Goal: Information Seeking & Learning: Learn about a topic

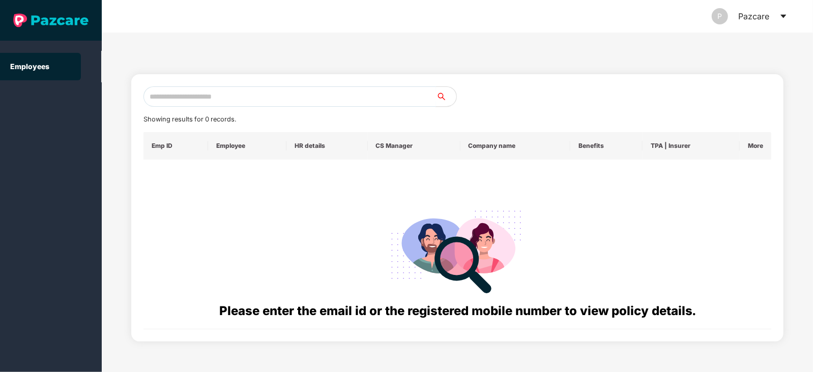
click at [348, 90] on input "text" at bounding box center [289, 96] width 292 height 20
paste input "**********"
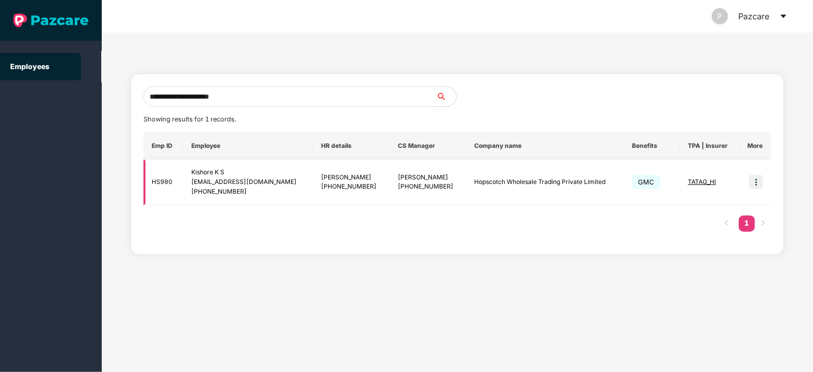
type input "**********"
click at [759, 182] on img at bounding box center [756, 182] width 14 height 14
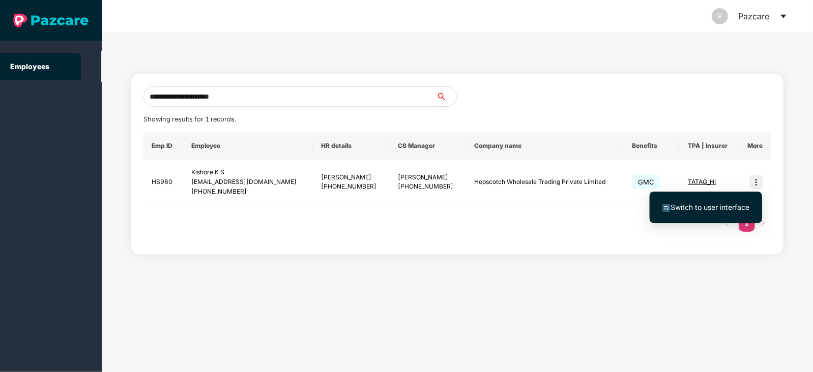
click at [697, 210] on span "Switch to user interface" at bounding box center [709, 207] width 79 height 9
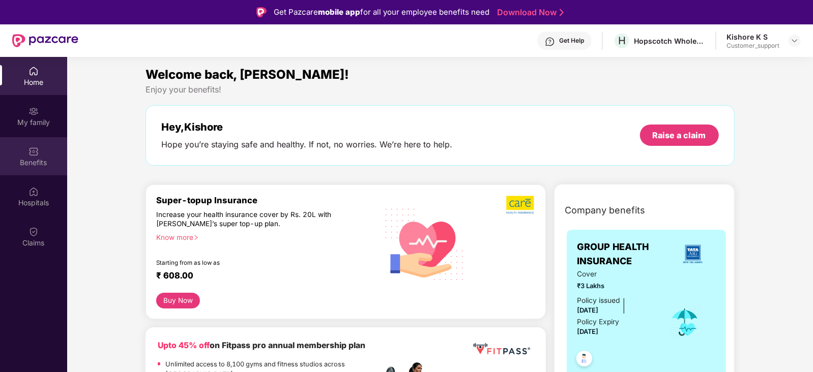
click at [37, 169] on div "Benefits" at bounding box center [33, 156] width 67 height 38
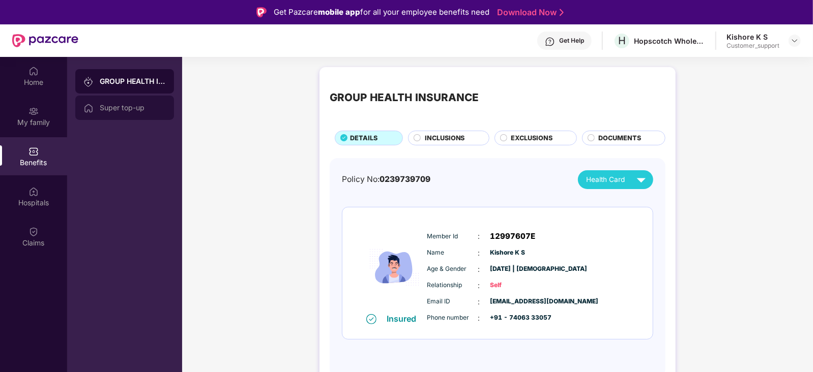
click at [121, 108] on div "Super top-up" at bounding box center [133, 108] width 66 height 8
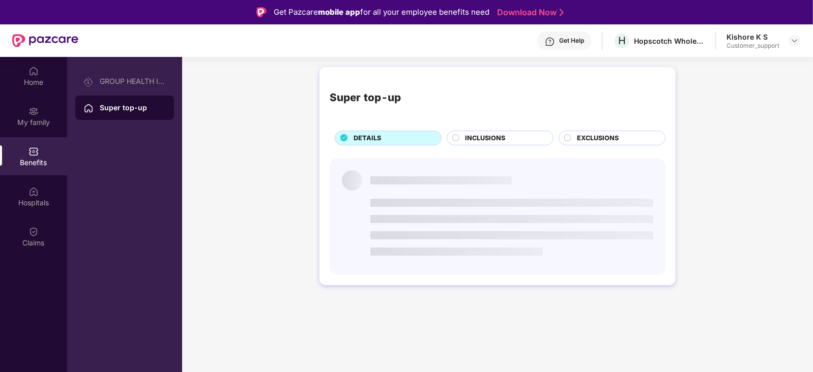
click at [121, 108] on div "Super top-up" at bounding box center [133, 108] width 66 height 10
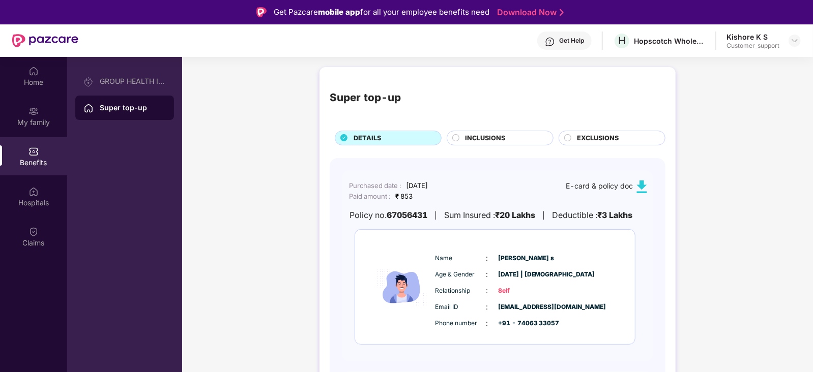
click at [41, 151] on div "Benefits" at bounding box center [33, 156] width 67 height 38
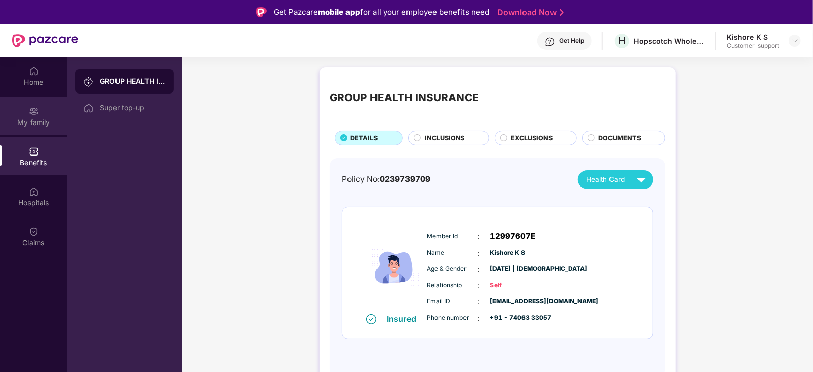
click at [31, 116] on div "My family" at bounding box center [33, 116] width 67 height 38
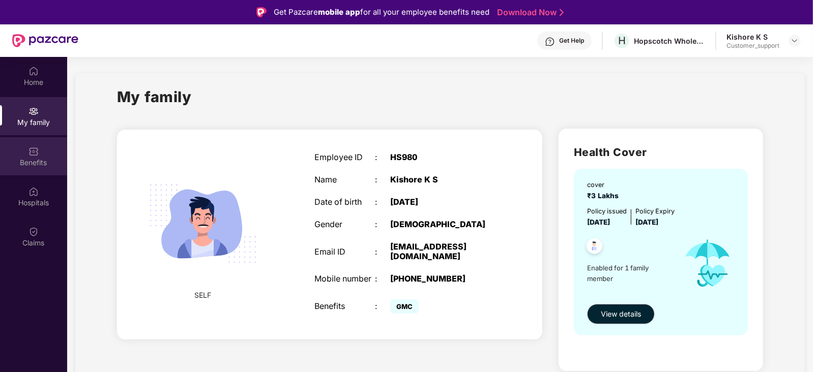
click at [24, 169] on div "Benefits" at bounding box center [33, 156] width 67 height 38
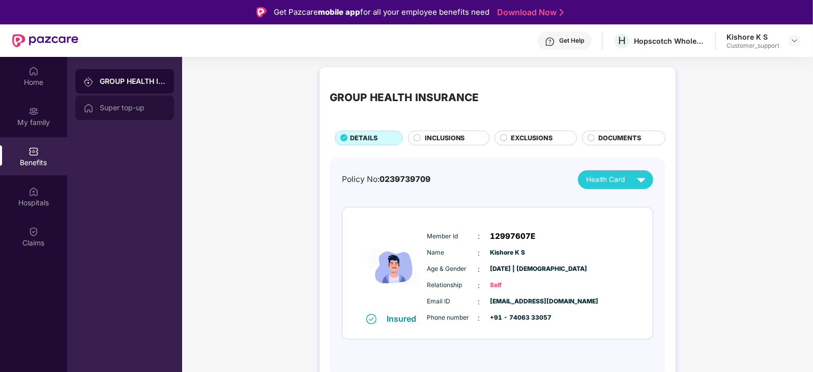
scroll to position [56, 0]
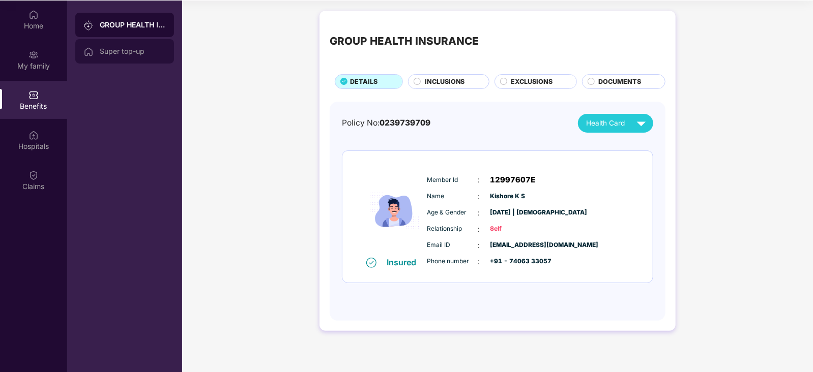
click at [127, 61] on div "Super top-up" at bounding box center [124, 51] width 99 height 24
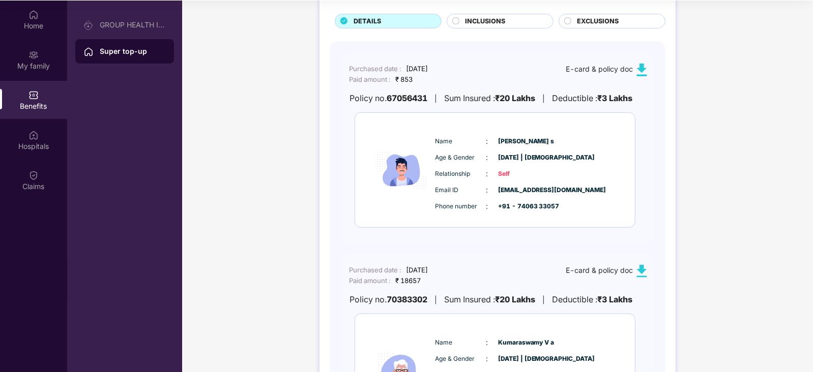
scroll to position [57, 0]
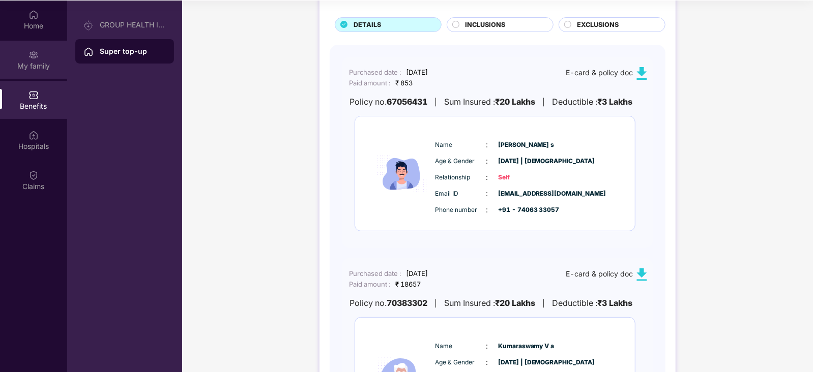
click at [30, 67] on div "My family" at bounding box center [33, 66] width 67 height 10
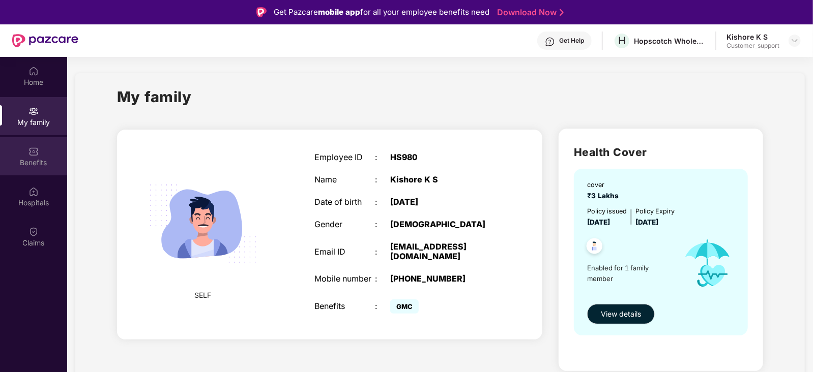
click at [36, 152] on img at bounding box center [33, 151] width 10 height 10
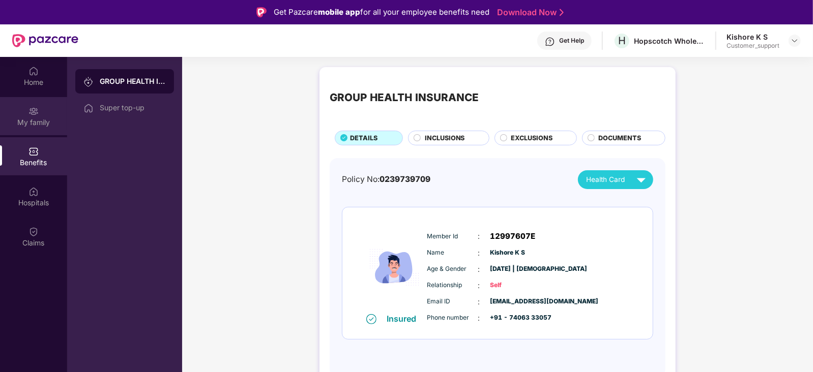
click at [21, 112] on div "My family" at bounding box center [33, 116] width 67 height 38
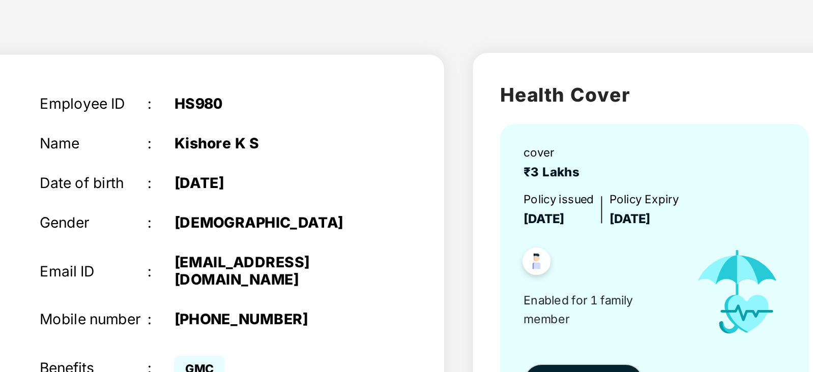
scroll to position [15, 0]
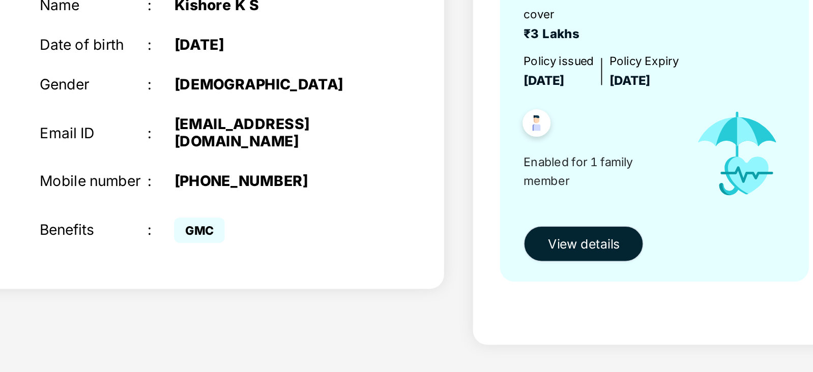
click at [621, 298] on span "View details" at bounding box center [621, 298] width 40 height 11
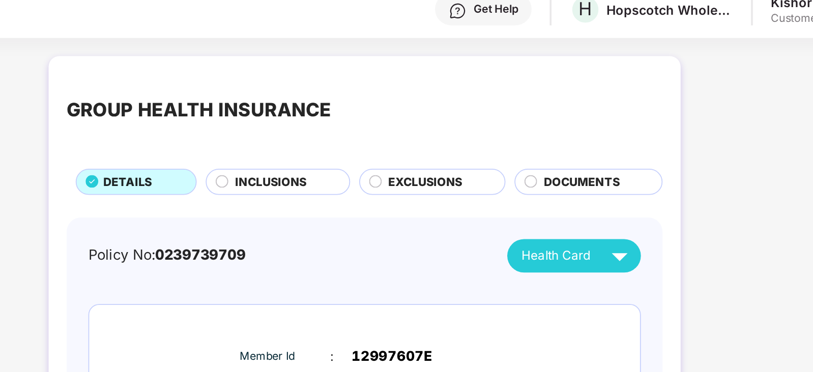
scroll to position [15, 0]
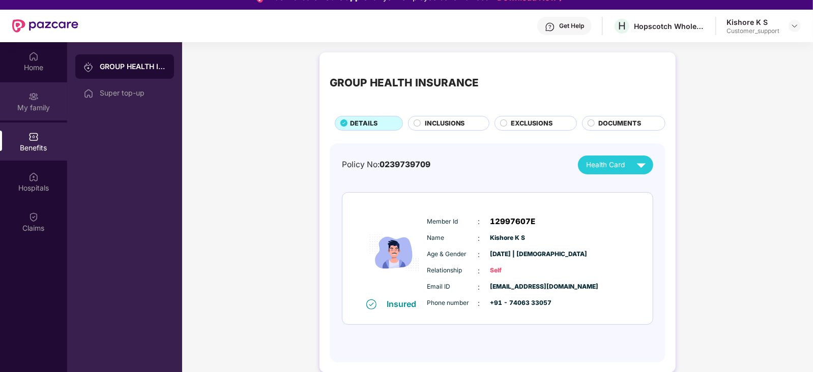
click at [22, 99] on div "My family" at bounding box center [33, 101] width 67 height 38
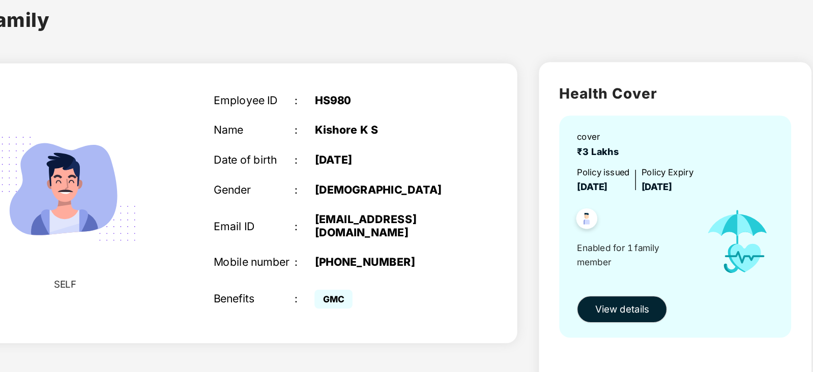
scroll to position [15, 0]
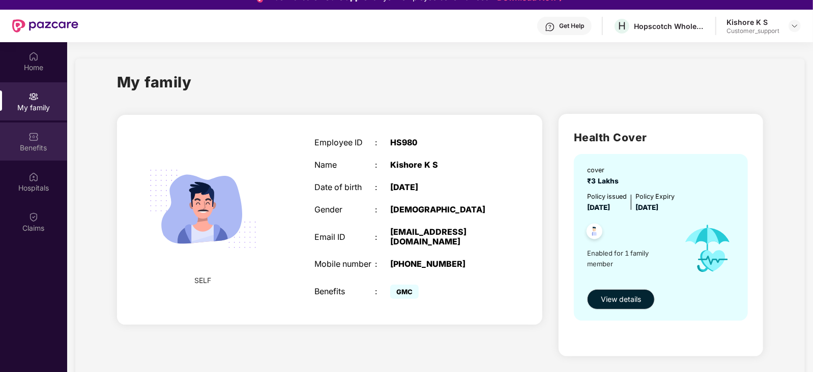
click at [30, 123] on div "Benefits" at bounding box center [33, 142] width 67 height 38
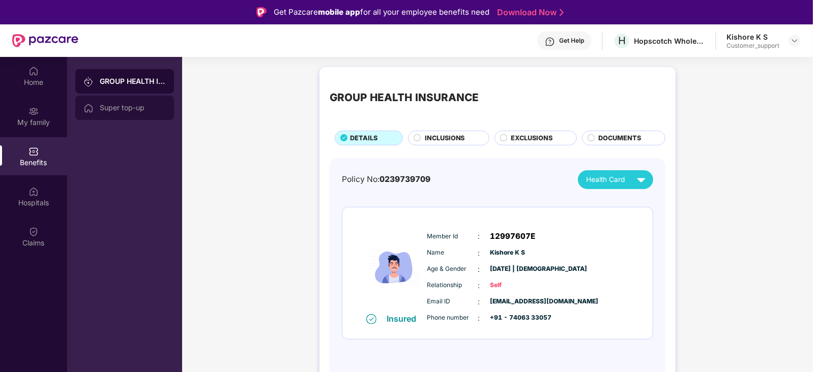
click at [105, 105] on div "Super top-up" at bounding box center [133, 108] width 66 height 8
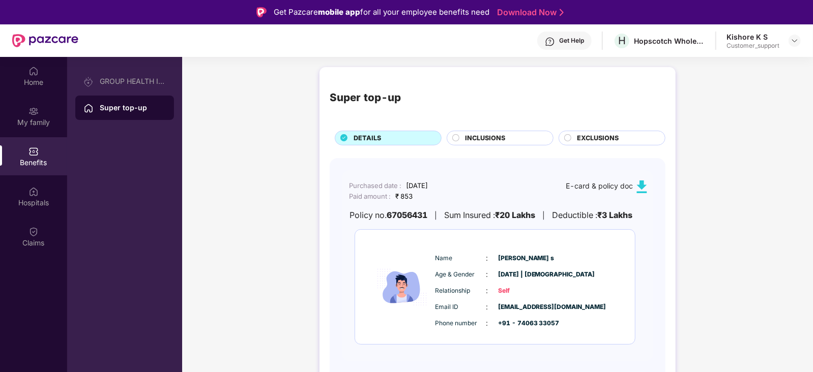
click at [638, 185] on img at bounding box center [641, 187] width 13 height 13
click at [795, 38] on img at bounding box center [794, 41] width 8 height 8
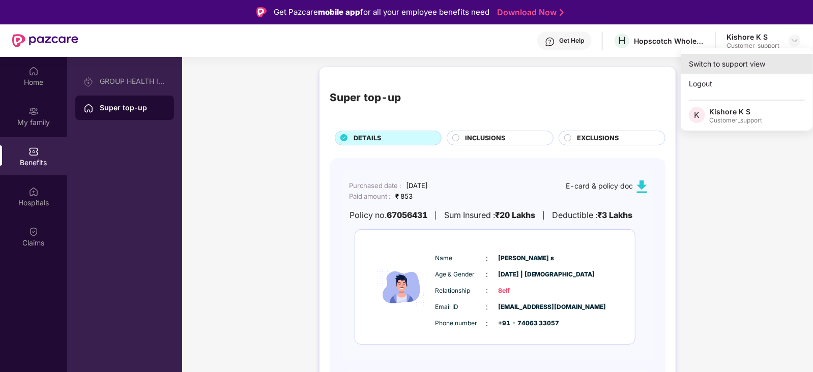
click at [755, 65] on div "Switch to support view" at bounding box center [747, 64] width 132 height 20
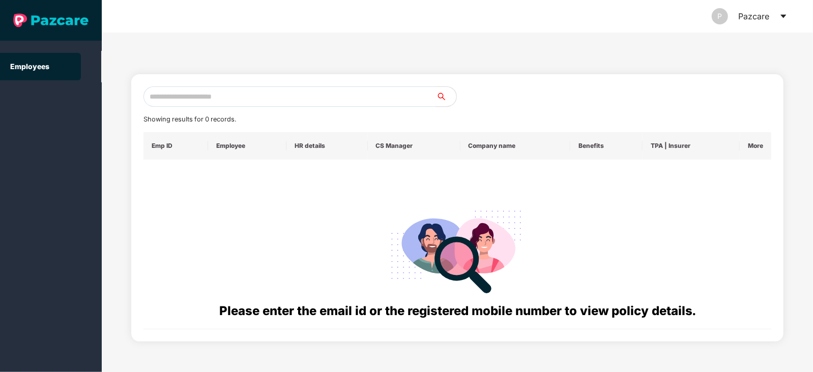
click at [348, 101] on input "text" at bounding box center [289, 96] width 292 height 20
paste input "**********"
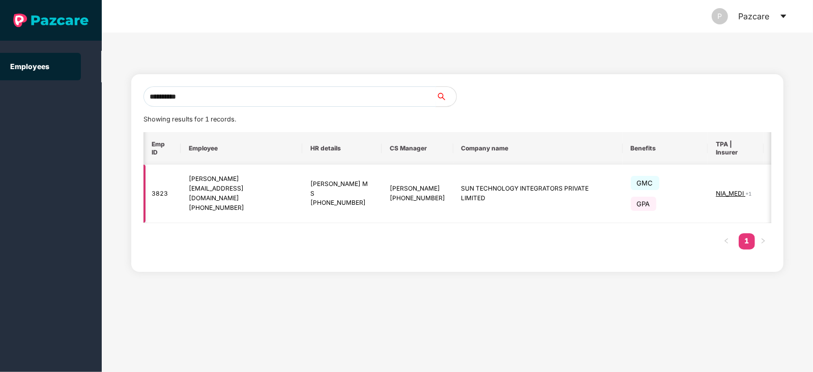
scroll to position [0, 8]
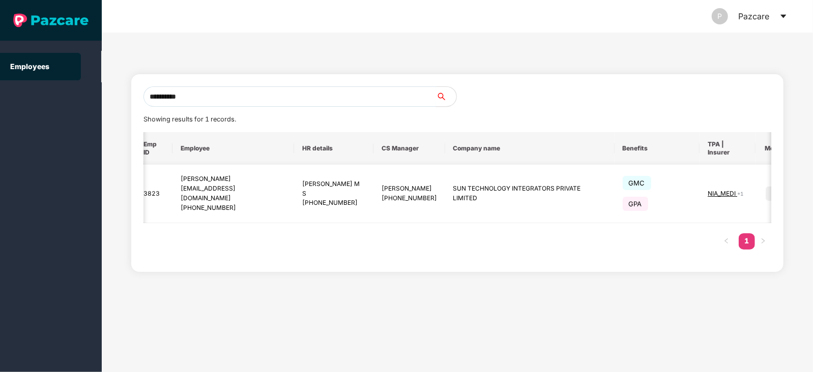
type input "**********"
click at [765, 187] on img at bounding box center [772, 194] width 14 height 14
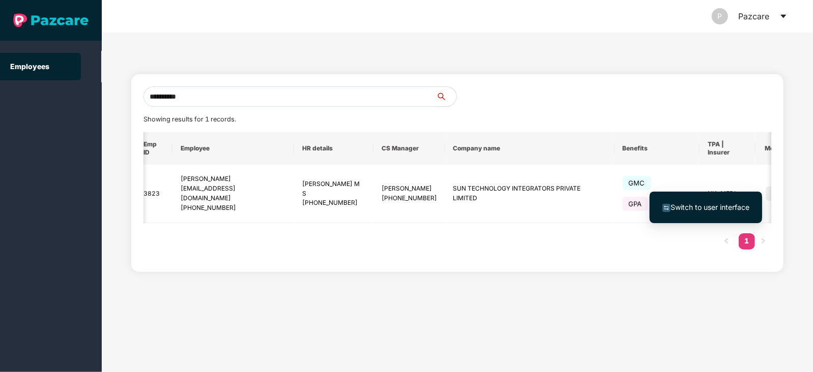
click at [705, 204] on span "Switch to user interface" at bounding box center [709, 207] width 79 height 9
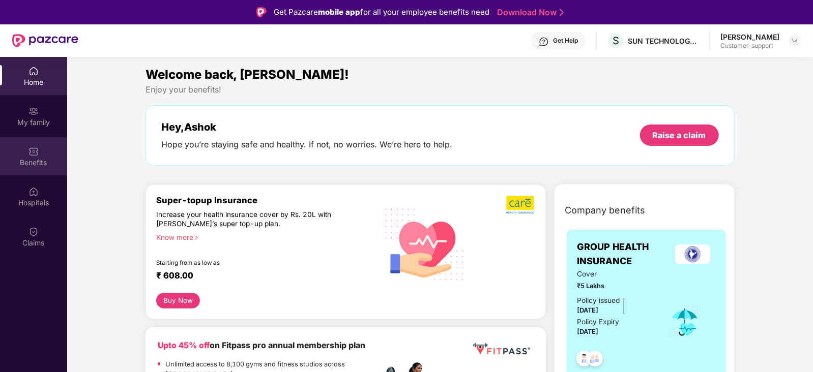
click at [35, 159] on div "Benefits" at bounding box center [33, 163] width 67 height 10
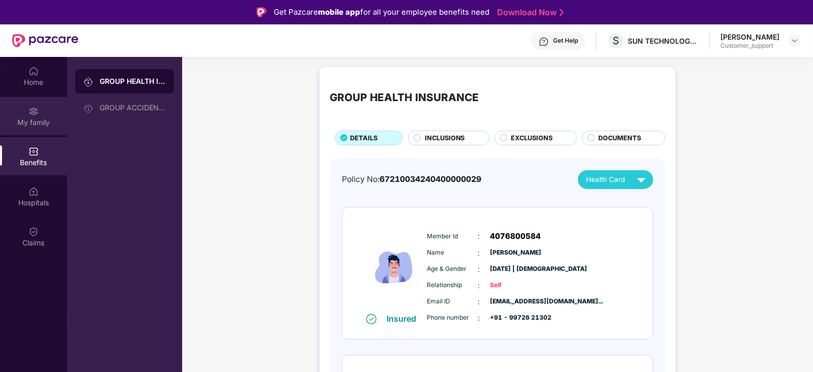
click at [38, 121] on div "My family" at bounding box center [33, 122] width 67 height 10
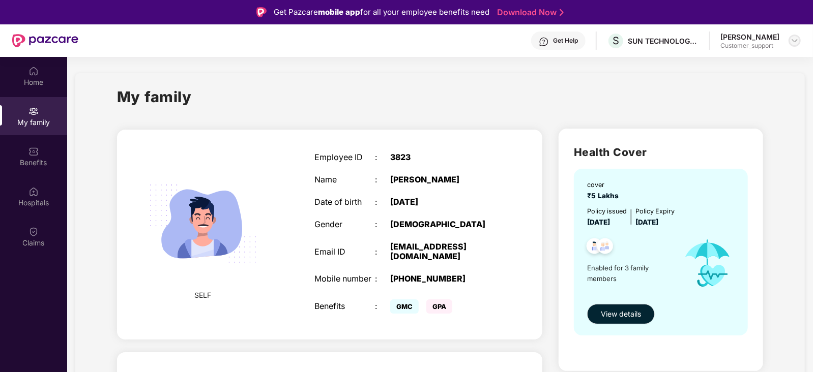
click at [794, 40] on img at bounding box center [794, 41] width 8 height 8
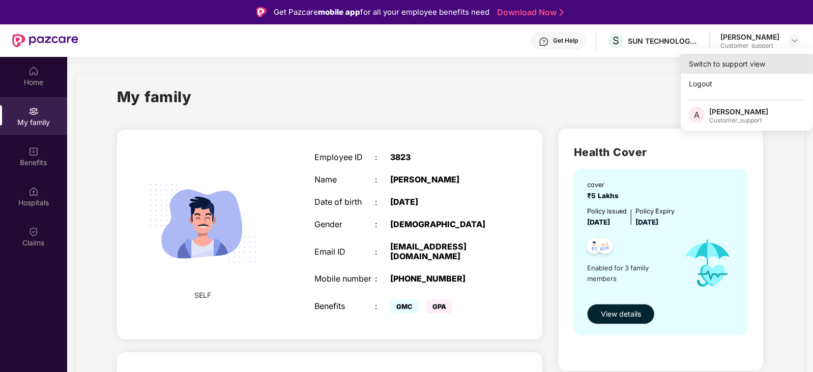
click at [747, 62] on div "Switch to support view" at bounding box center [747, 64] width 132 height 20
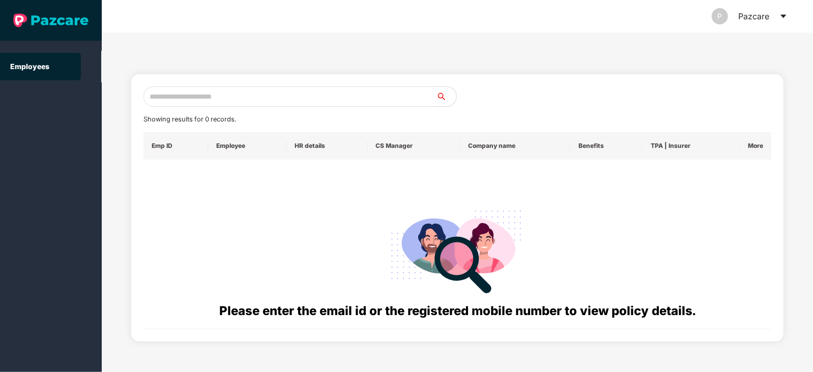
click at [301, 98] on input "text" at bounding box center [289, 96] width 292 height 20
paste input "**********"
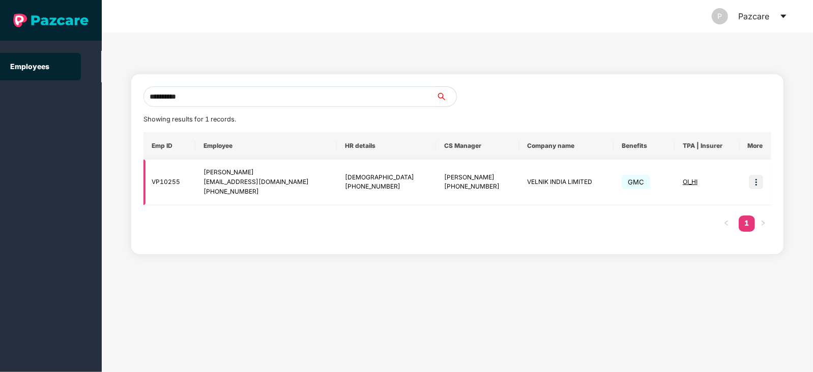
type input "**********"
click at [757, 181] on img at bounding box center [756, 182] width 14 height 14
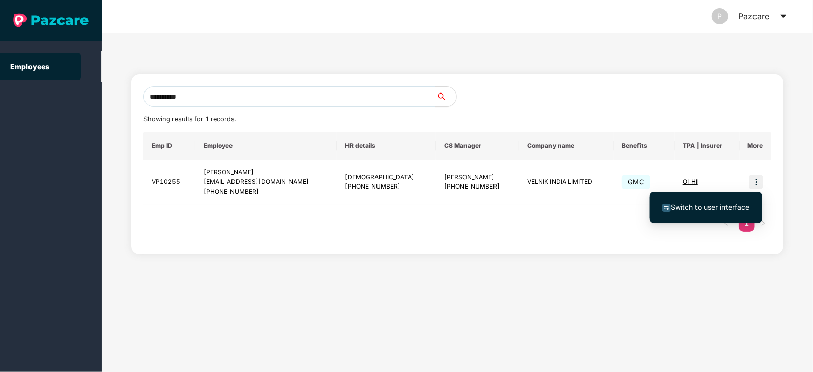
click at [711, 206] on span "Switch to user interface" at bounding box center [709, 207] width 79 height 9
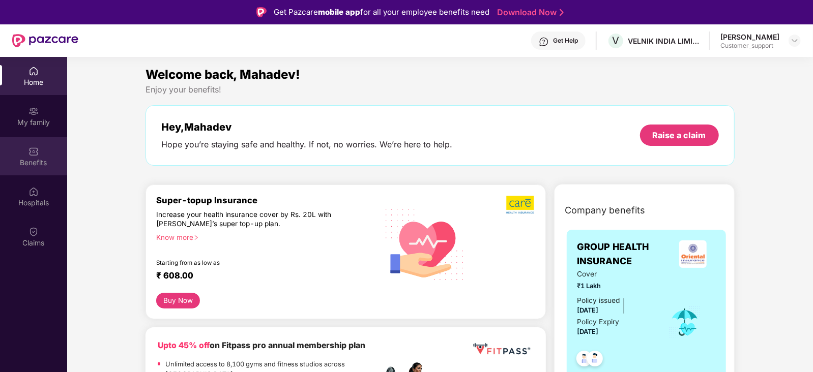
click at [39, 154] on div "Benefits" at bounding box center [33, 156] width 67 height 38
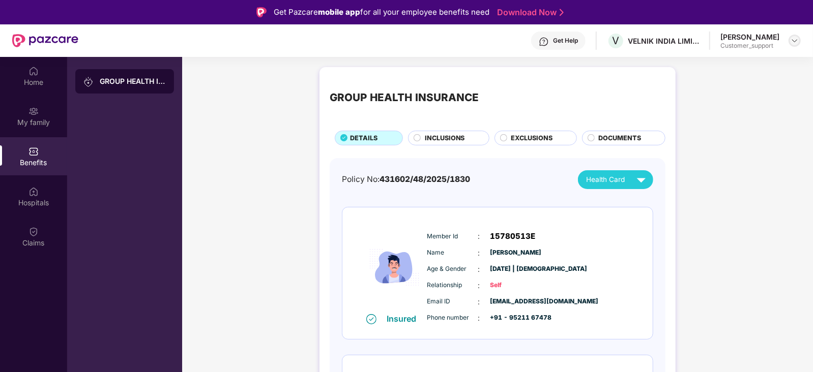
click at [795, 40] on img at bounding box center [794, 41] width 8 height 8
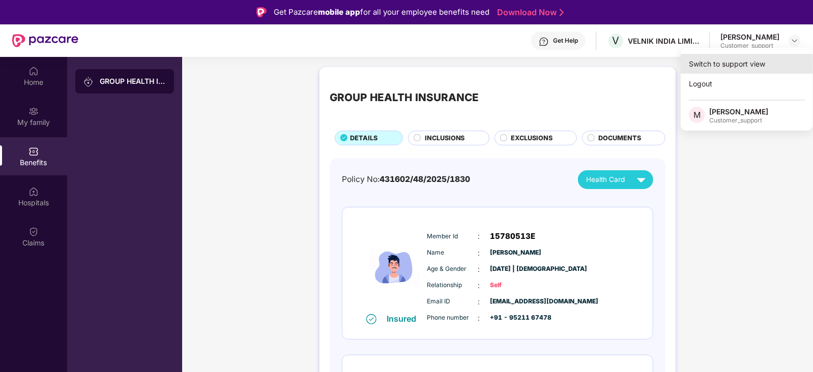
click at [742, 64] on div "Switch to support view" at bounding box center [747, 64] width 132 height 20
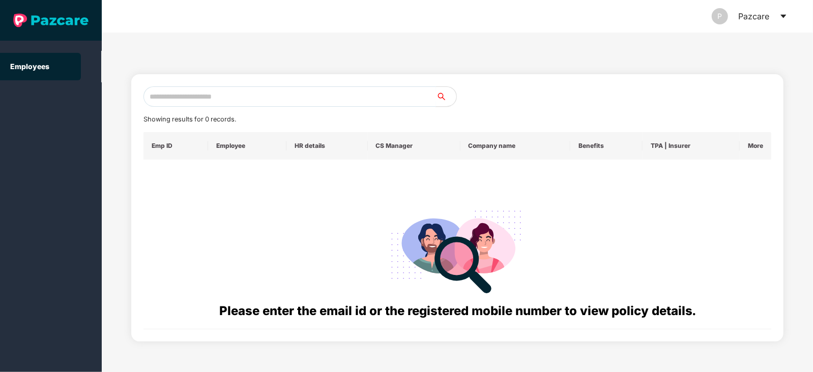
click at [352, 96] on input "text" at bounding box center [289, 96] width 292 height 20
paste input "**********"
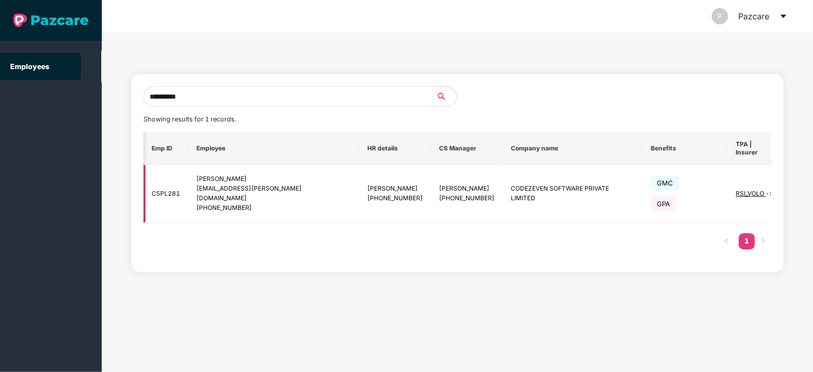
scroll to position [0, 9]
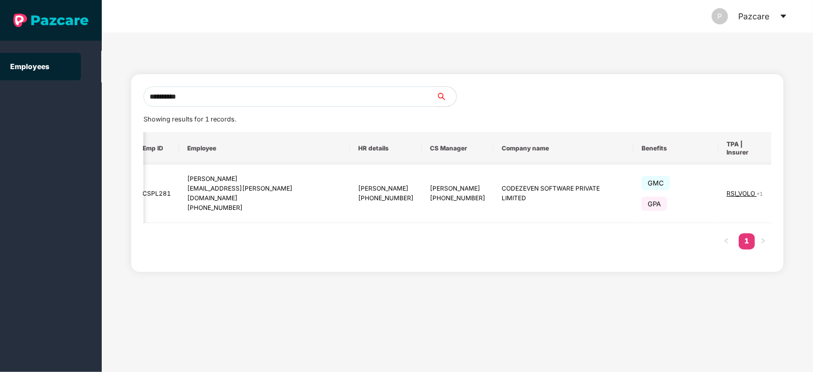
type input "**********"
click at [785, 187] on img at bounding box center [792, 194] width 14 height 14
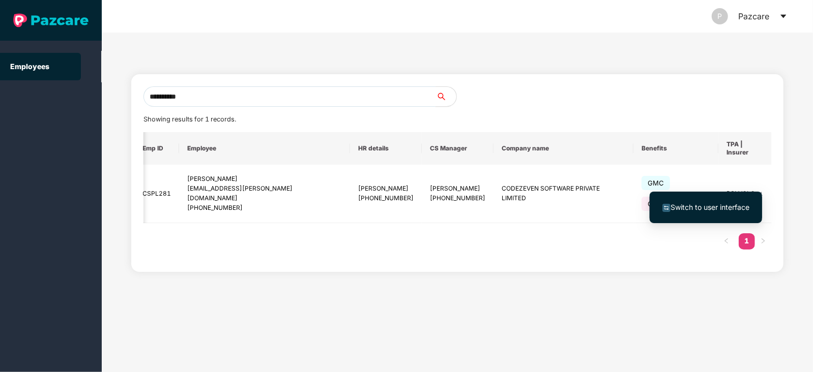
click at [706, 204] on span "Switch to user interface" at bounding box center [709, 207] width 79 height 9
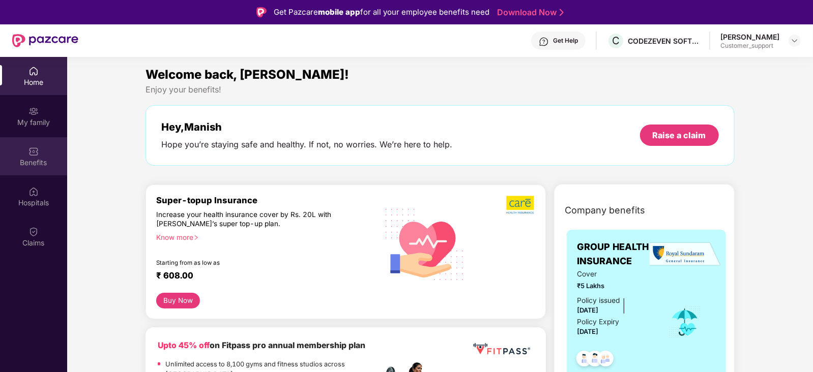
click at [34, 139] on div "Benefits" at bounding box center [33, 156] width 67 height 38
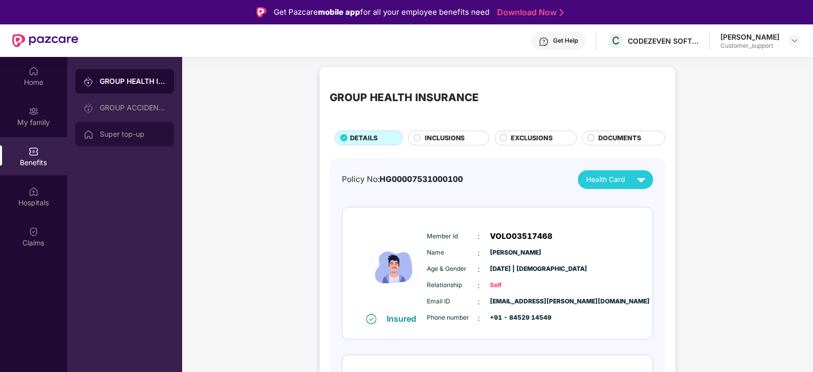
click at [127, 127] on div "Super top-up" at bounding box center [124, 134] width 99 height 24
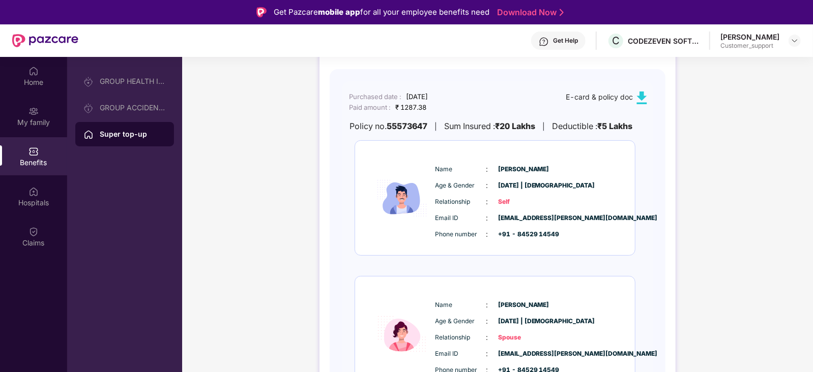
scroll to position [90, 0]
click at [155, 81] on div "GROUP HEALTH INSURANCE" at bounding box center [133, 81] width 66 height 8
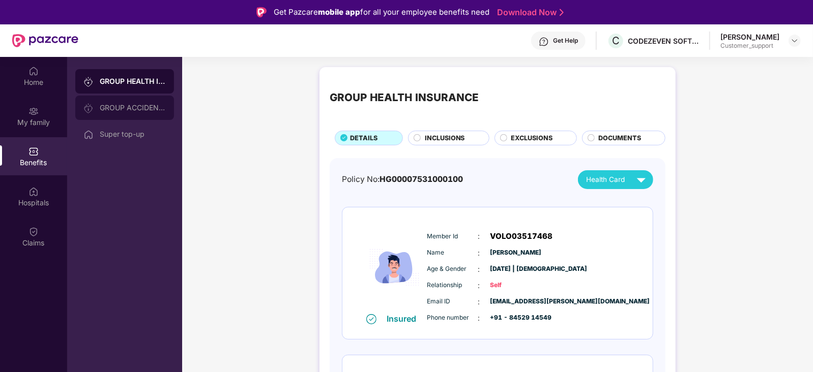
click at [149, 113] on div "GROUP ACCIDENTAL INSURANCE" at bounding box center [124, 108] width 99 height 24
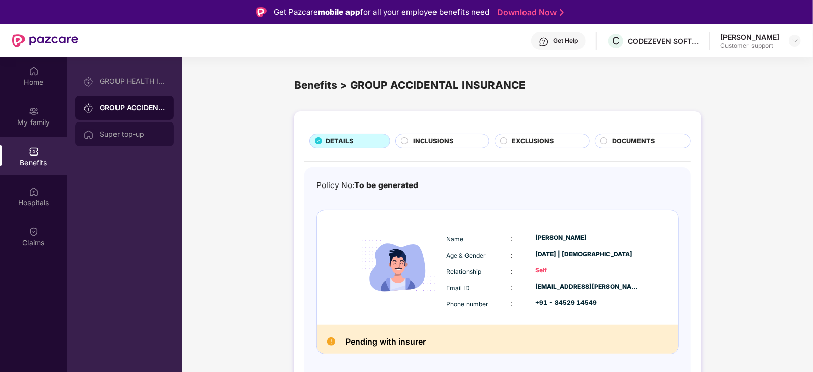
click at [133, 136] on div "Super top-up" at bounding box center [133, 134] width 66 height 8
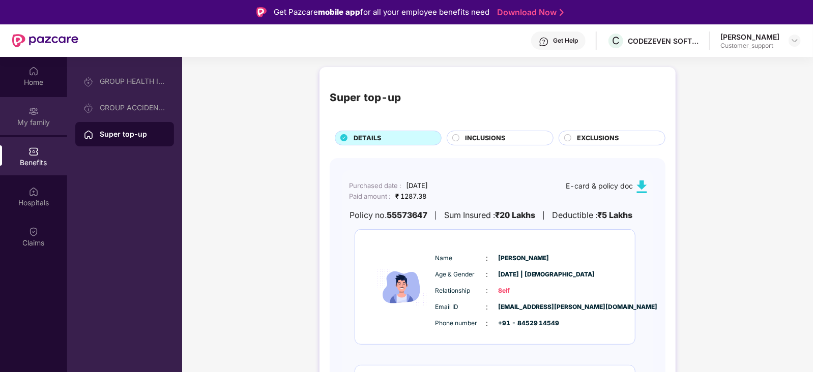
click at [29, 109] on img at bounding box center [33, 111] width 10 height 10
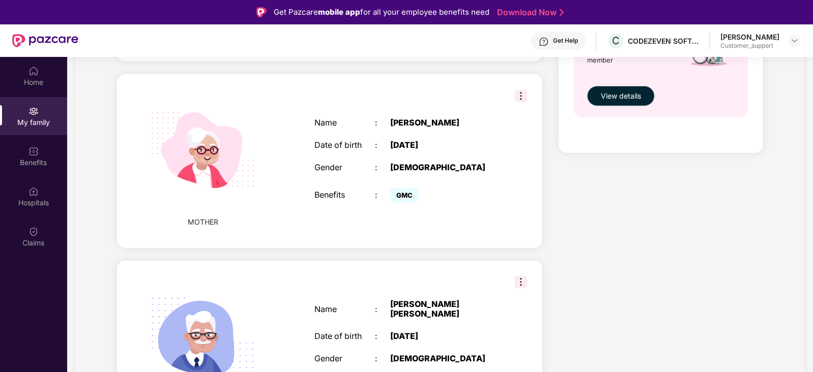
scroll to position [521, 0]
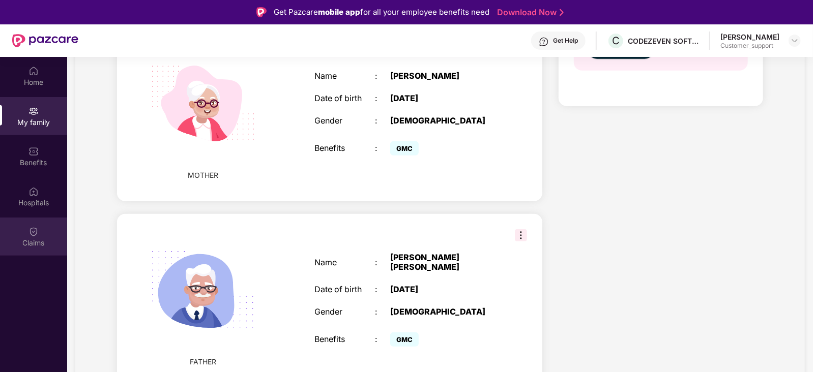
click at [33, 231] on img at bounding box center [33, 232] width 10 height 10
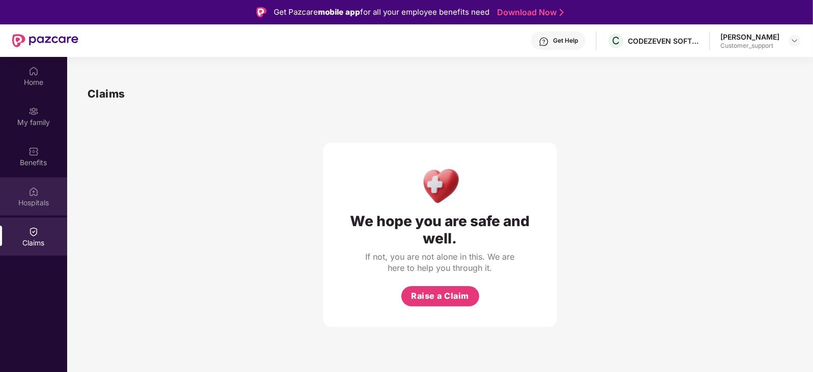
click at [35, 201] on div "Hospitals" at bounding box center [33, 203] width 67 height 10
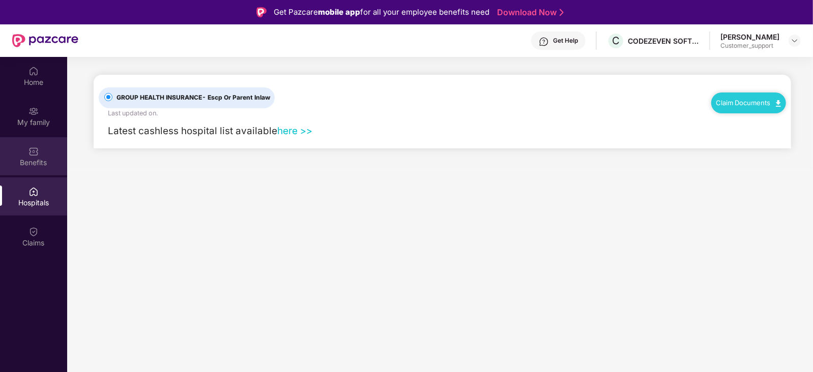
click at [41, 160] on div "Benefits" at bounding box center [33, 163] width 67 height 10
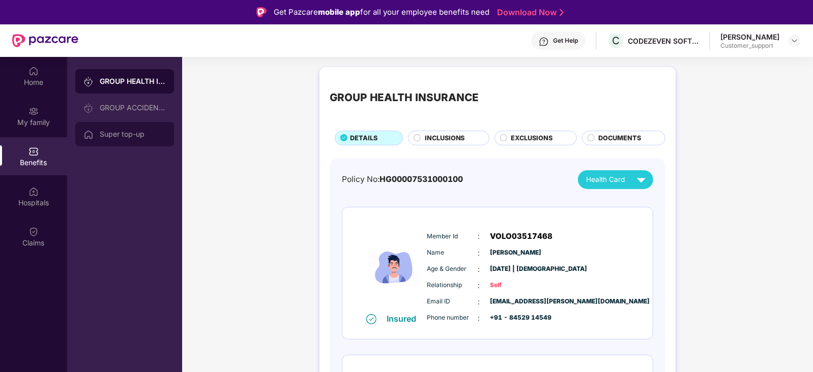
click at [138, 137] on div "Super top-up" at bounding box center [133, 134] width 66 height 8
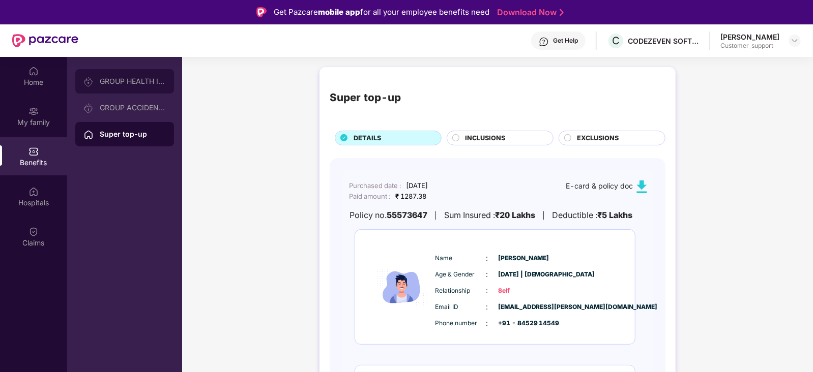
click at [136, 73] on div "GROUP HEALTH INSURANCE" at bounding box center [124, 81] width 99 height 24
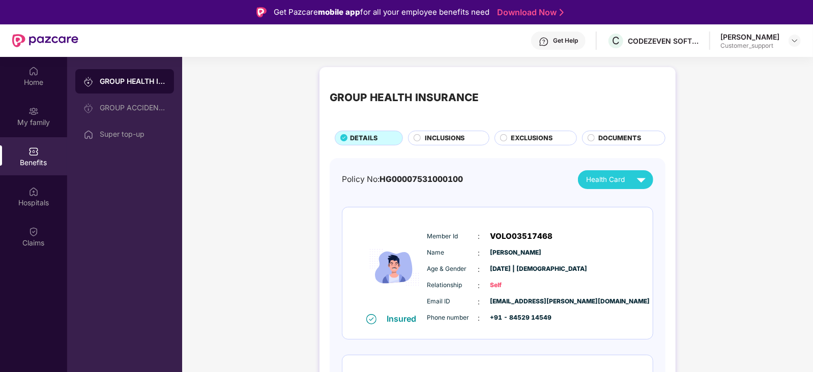
click at [436, 140] on span "INCLUSIONS" at bounding box center [445, 138] width 40 height 10
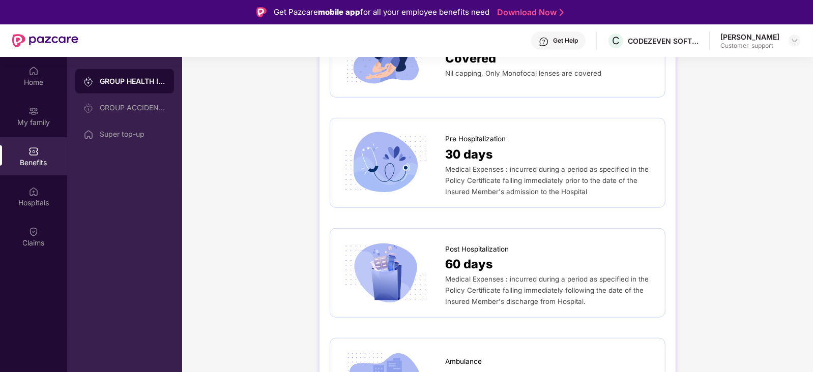
scroll to position [461, 0]
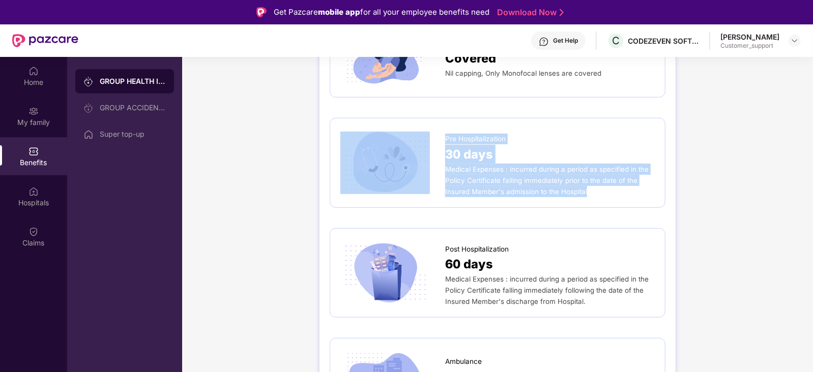
drag, startPoint x: 444, startPoint y: 133, endPoint x: 605, endPoint y: 197, distance: 173.3
click at [605, 197] on div "Pre Hospitalization 30 days Medical Expenses : incurred during a period as spec…" at bounding box center [498, 163] width 336 height 90
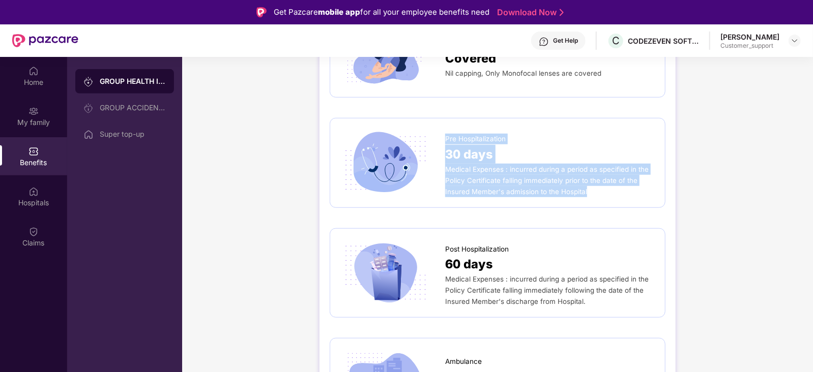
drag, startPoint x: 446, startPoint y: 136, endPoint x: 606, endPoint y: 205, distance: 174.5
click at [606, 205] on div "Pre Hospitalization 30 days Medical Expenses : incurred during a period as spec…" at bounding box center [498, 163] width 336 height 90
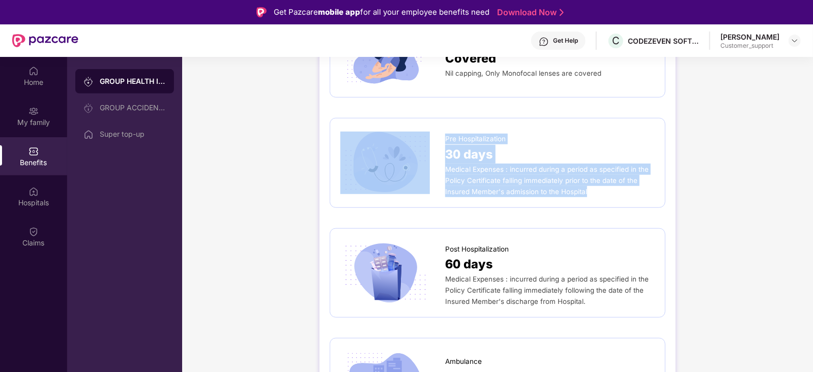
drag, startPoint x: 592, startPoint y: 192, endPoint x: 439, endPoint y: 146, distance: 159.2
click at [439, 146] on div "Pre Hospitalization 30 days Medical Expenses : incurred during a period as spec…" at bounding box center [497, 163] width 314 height 69
click at [439, 146] on div at bounding box center [392, 163] width 105 height 62
drag, startPoint x: 443, startPoint y: 138, endPoint x: 594, endPoint y: 192, distance: 160.4
click at [594, 192] on div "Pre Hospitalization 30 days Medical Expenses : incurred during a period as spec…" at bounding box center [497, 163] width 314 height 69
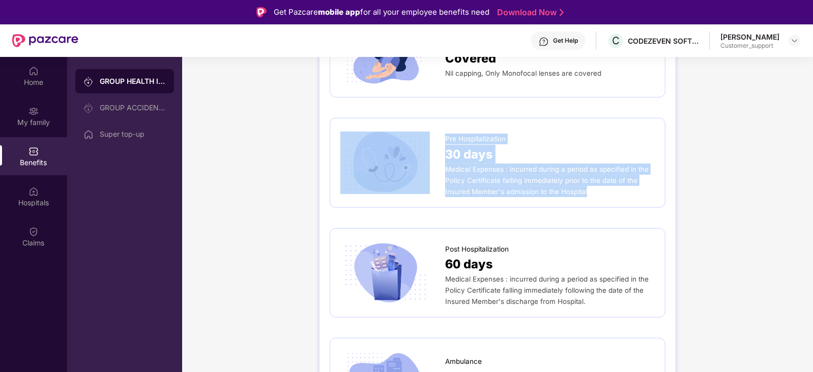
click at [594, 192] on div "Medical Expenses : incurred during a period as specified in the Policy Certific…" at bounding box center [550, 181] width 210 height 34
drag, startPoint x: 594, startPoint y: 192, endPoint x: 434, endPoint y: 144, distance: 166.2
click at [434, 144] on div "Pre Hospitalization 30 days Medical Expenses : incurred during a period as spec…" at bounding box center [497, 163] width 314 height 69
click at [434, 144] on div at bounding box center [392, 163] width 105 height 62
drag, startPoint x: 442, startPoint y: 137, endPoint x: 605, endPoint y: 192, distance: 172.1
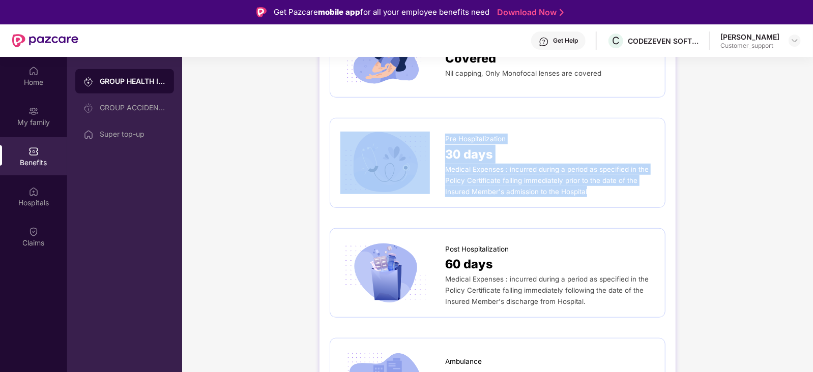
click at [605, 192] on div "Pre Hospitalization 30 days Medical Expenses : incurred during a period as spec…" at bounding box center [497, 163] width 314 height 69
click at [605, 192] on div "Medical Expenses : incurred during a period as specified in the Policy Certific…" at bounding box center [550, 181] width 210 height 34
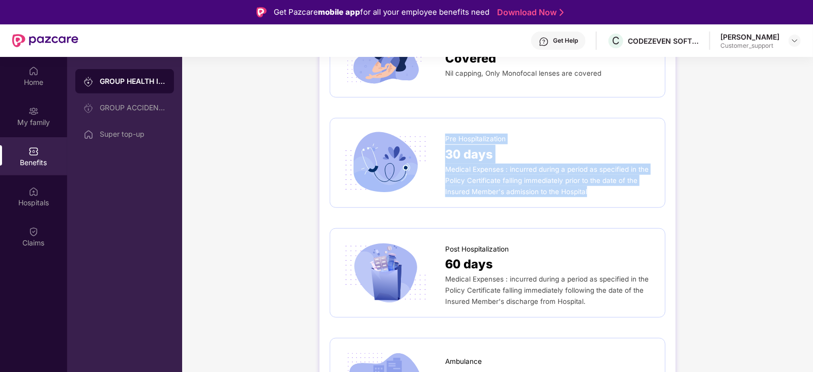
drag, startPoint x: 445, startPoint y: 136, endPoint x: 640, endPoint y: 197, distance: 205.1
click at [640, 197] on div "Pre Hospitalization 30 days Medical Expenses : incurred during a period as spec…" at bounding box center [498, 163] width 336 height 90
